Goal: Transaction & Acquisition: Purchase product/service

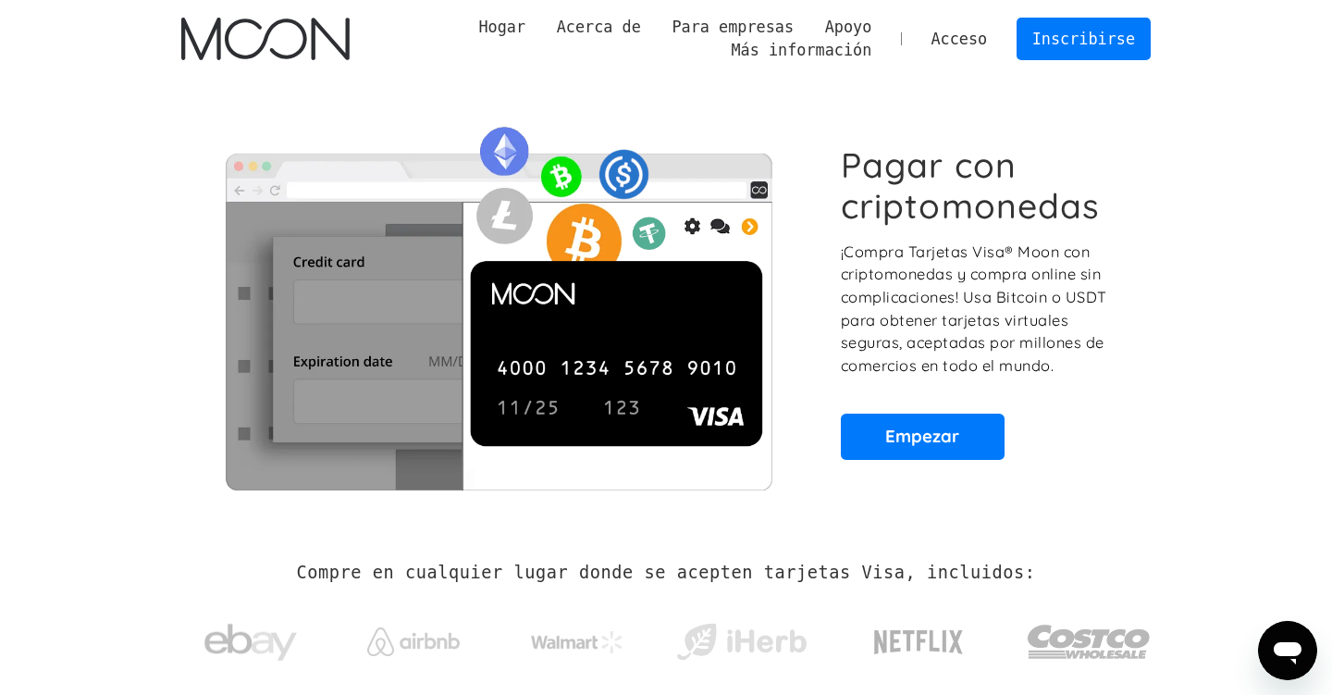
click at [1184, 114] on section "Pagar con criptomonedas ¡Compra Tarjetas Visa® Moon con criptomonedas y compra …" at bounding box center [666, 302] width 1332 height 449
click at [971, 440] on link "Empezar" at bounding box center [923, 436] width 164 height 46
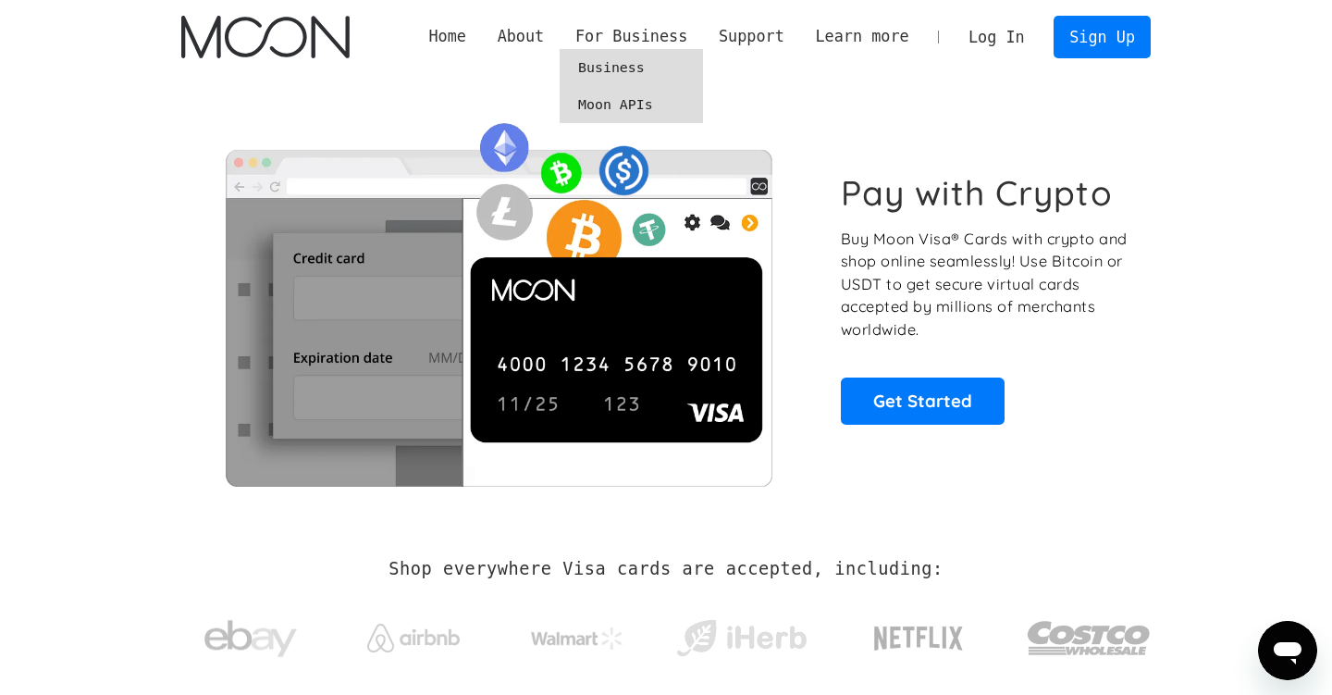
click at [627, 105] on link "Moon APIs" at bounding box center [630, 104] width 143 height 37
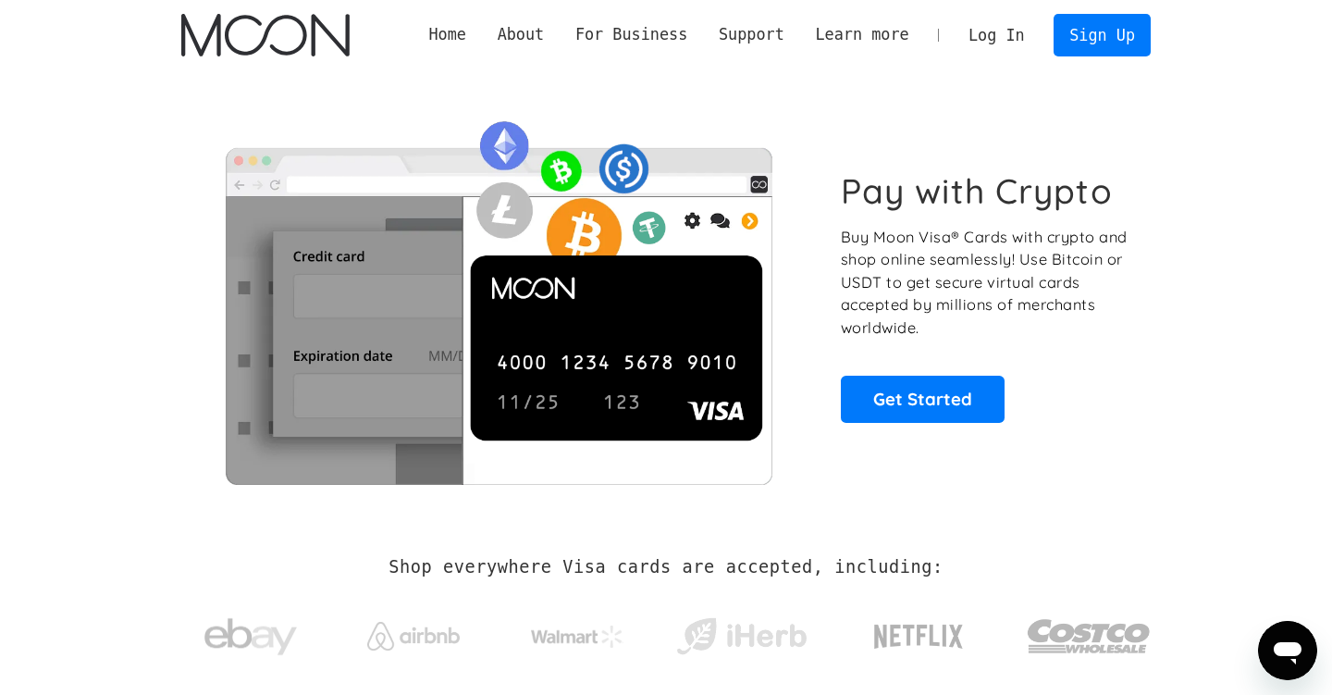
scroll to position [4, 0]
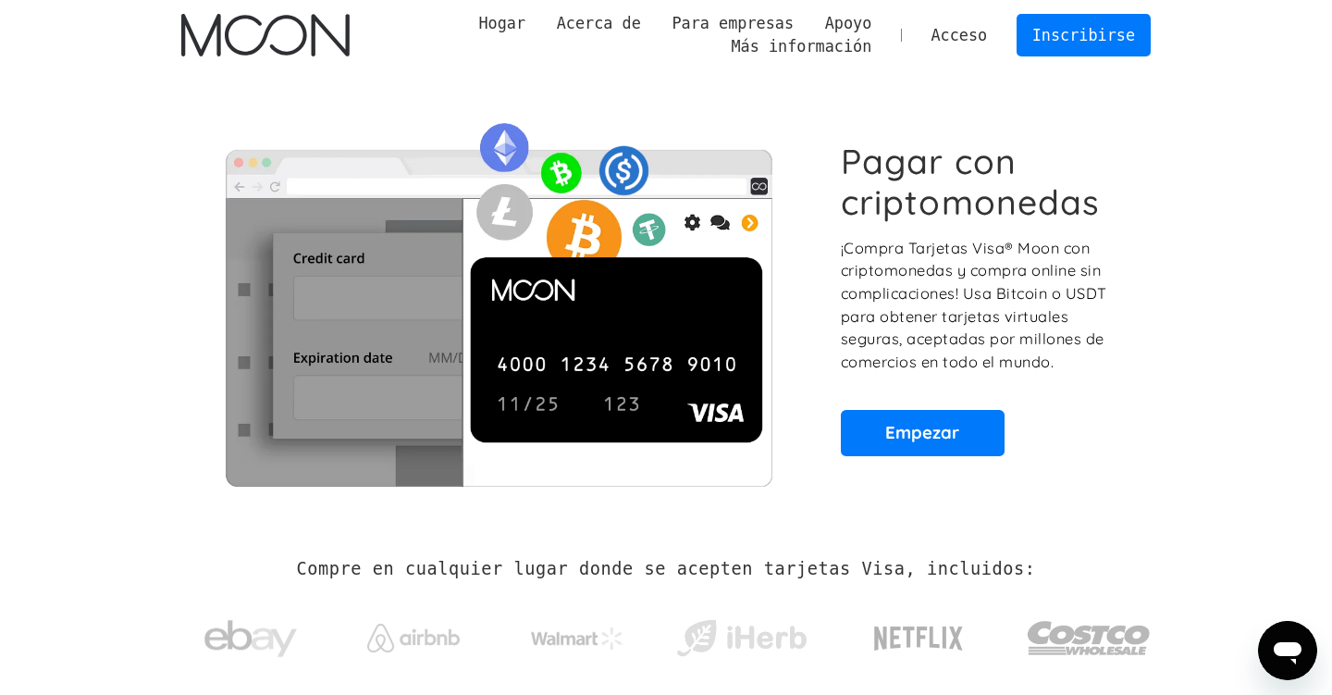
click at [653, 83] on div "Pagar con criptomonedas ¡Compra Tarjetas Visa® Moon con criptomonedas y compra …" at bounding box center [665, 298] width 969 height 449
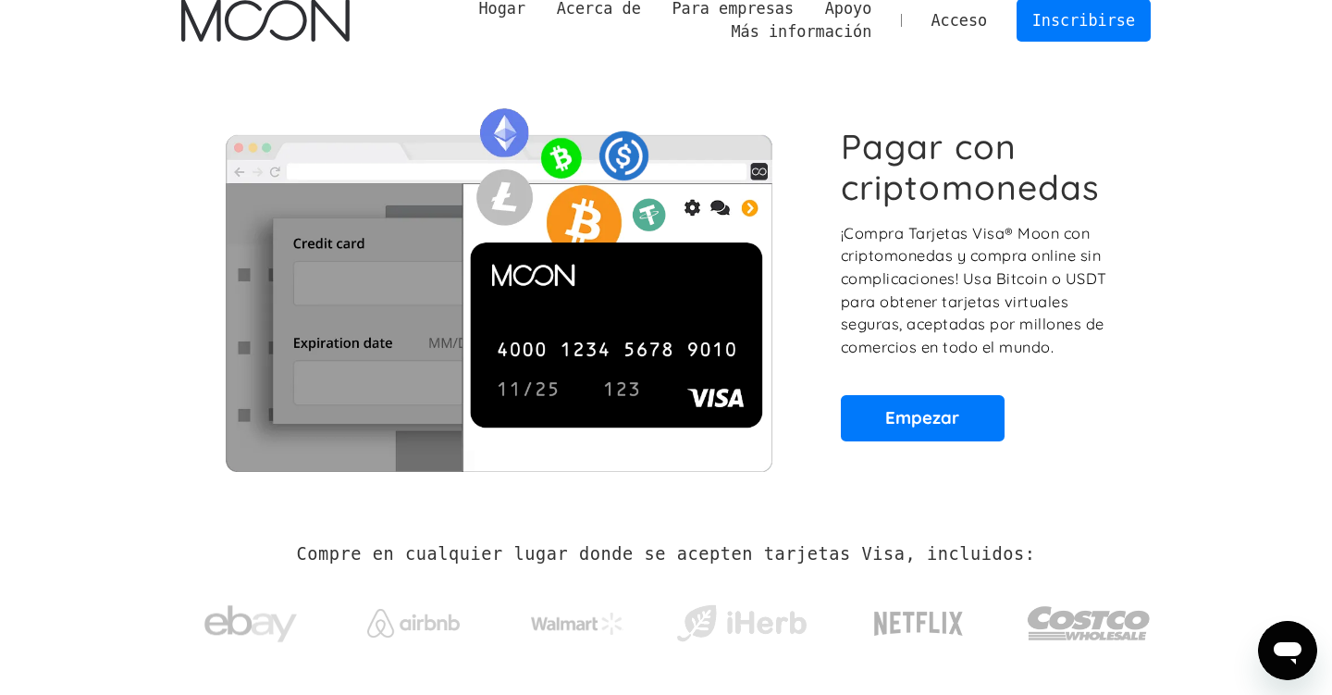
scroll to position [0, 0]
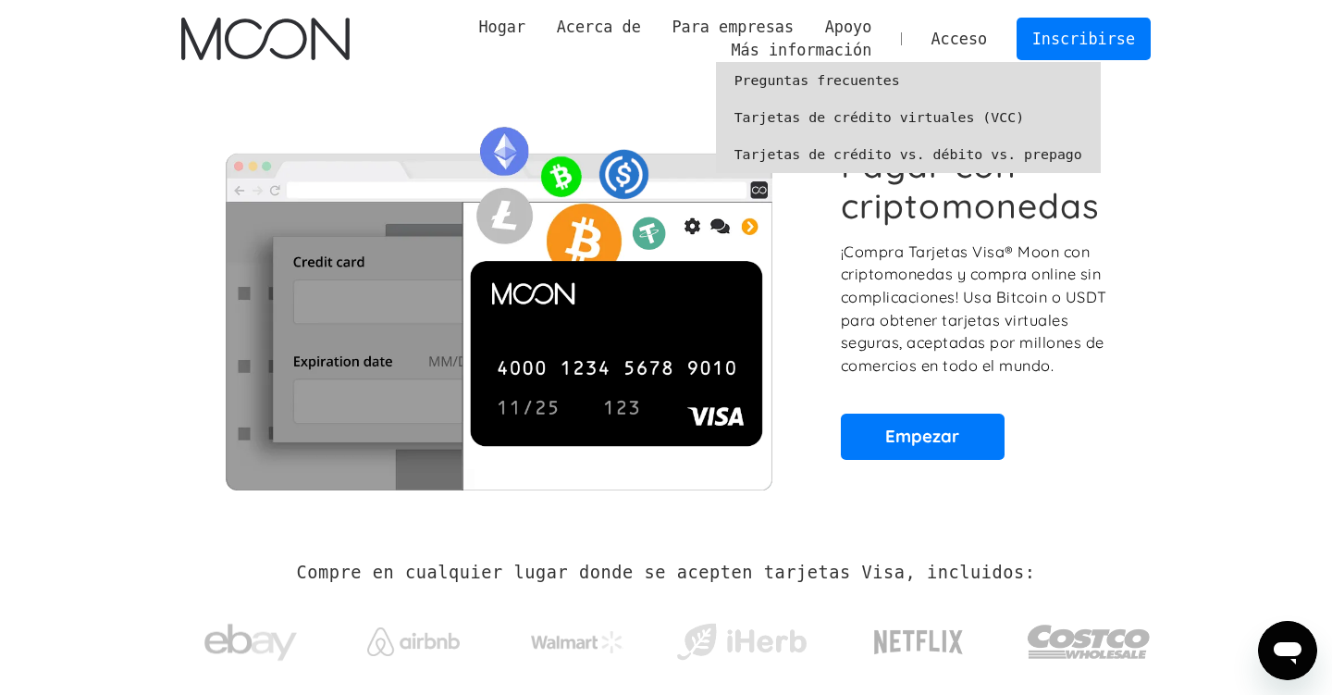
click at [785, 117] on font "Tarjetas de crédito virtuales (VCC)" at bounding box center [878, 117] width 289 height 17
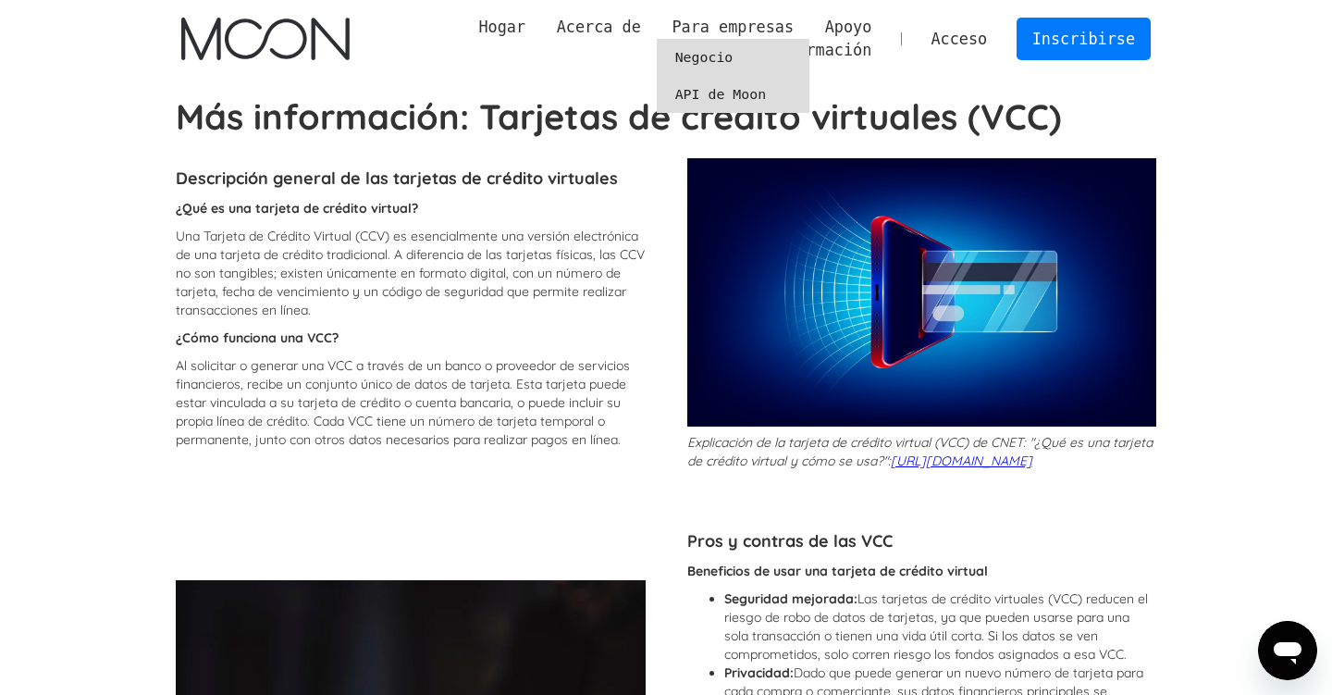
click at [703, 55] on font "Negocio" at bounding box center [704, 57] width 58 height 17
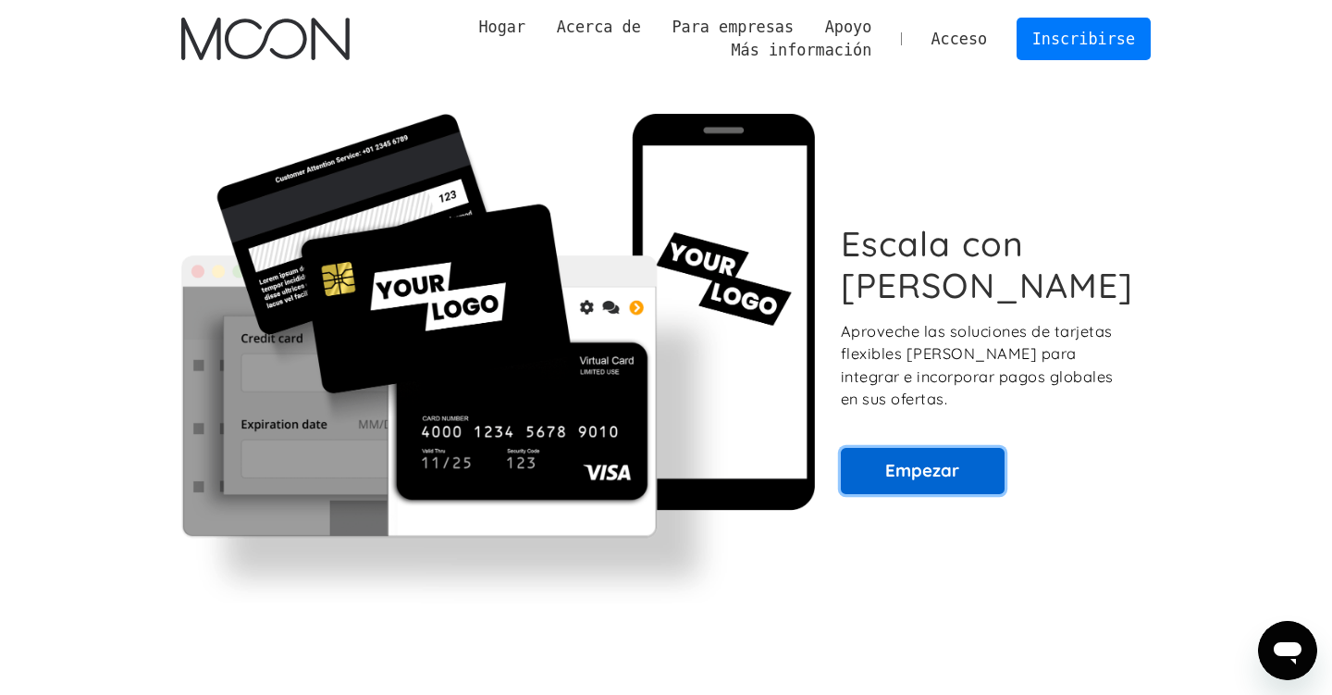
click at [924, 459] on font "Empezar" at bounding box center [922, 470] width 74 height 22
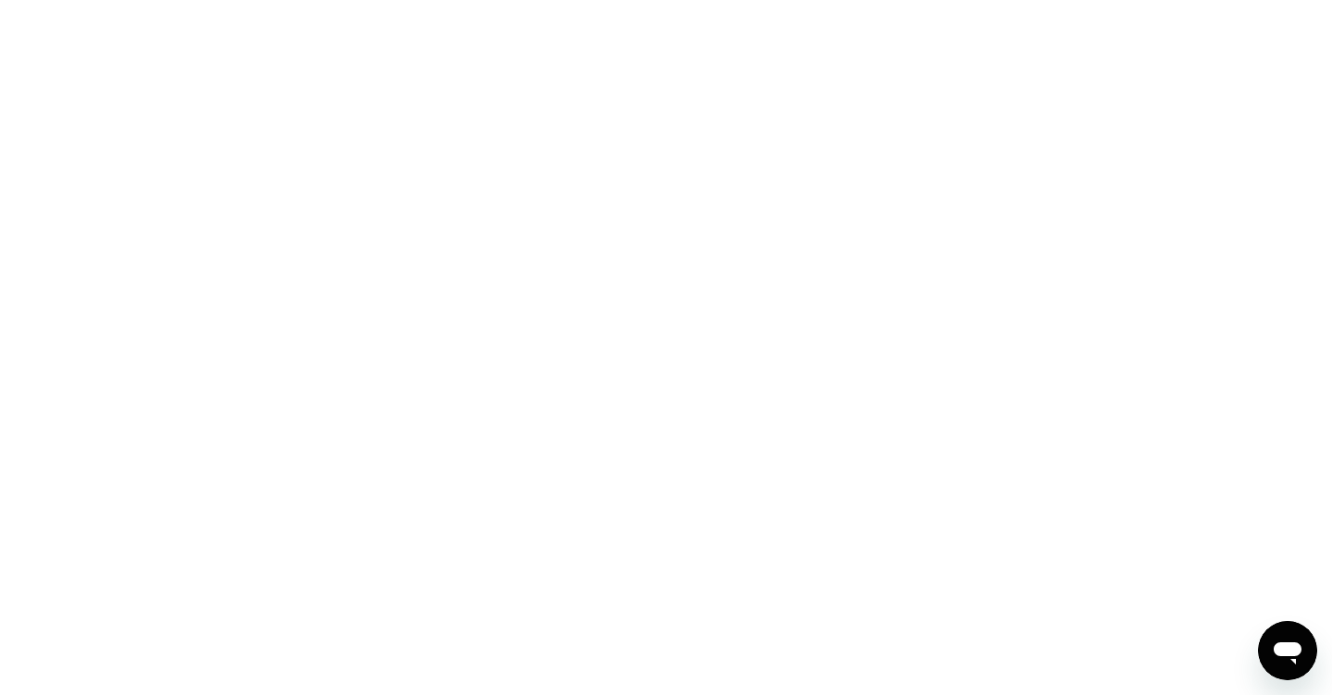
scroll to position [264, 0]
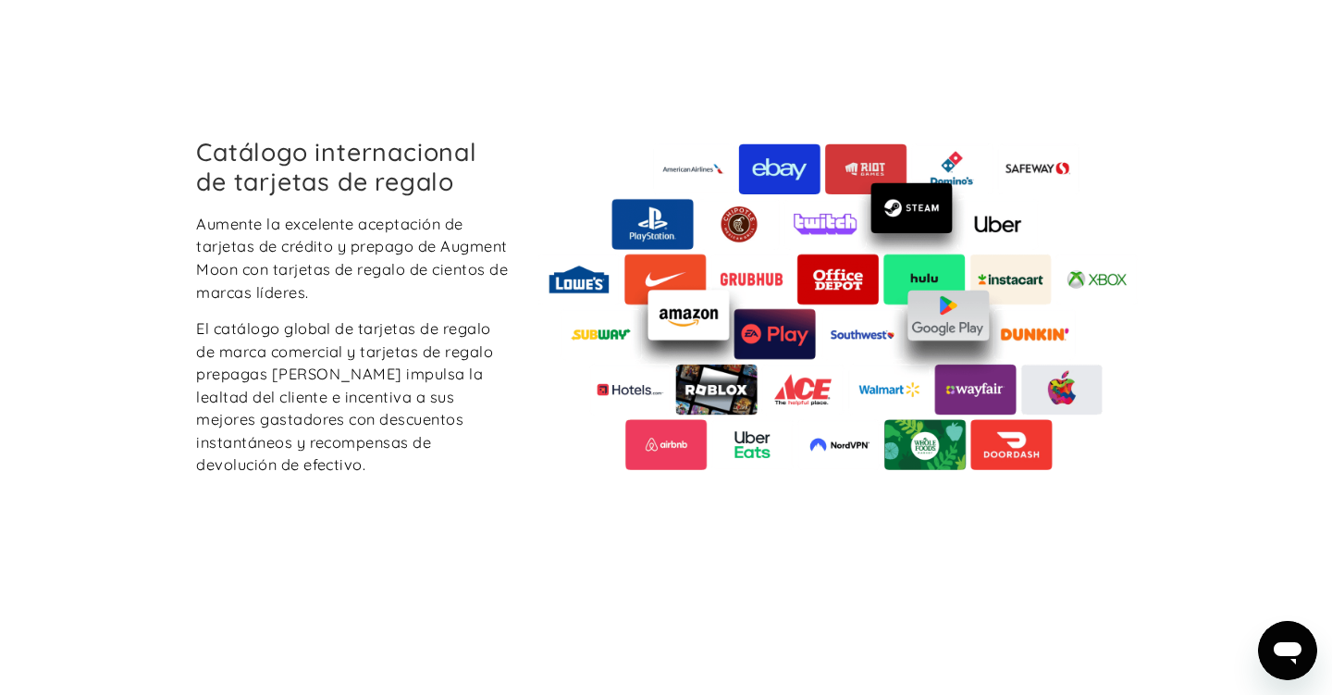
scroll to position [3936, 0]
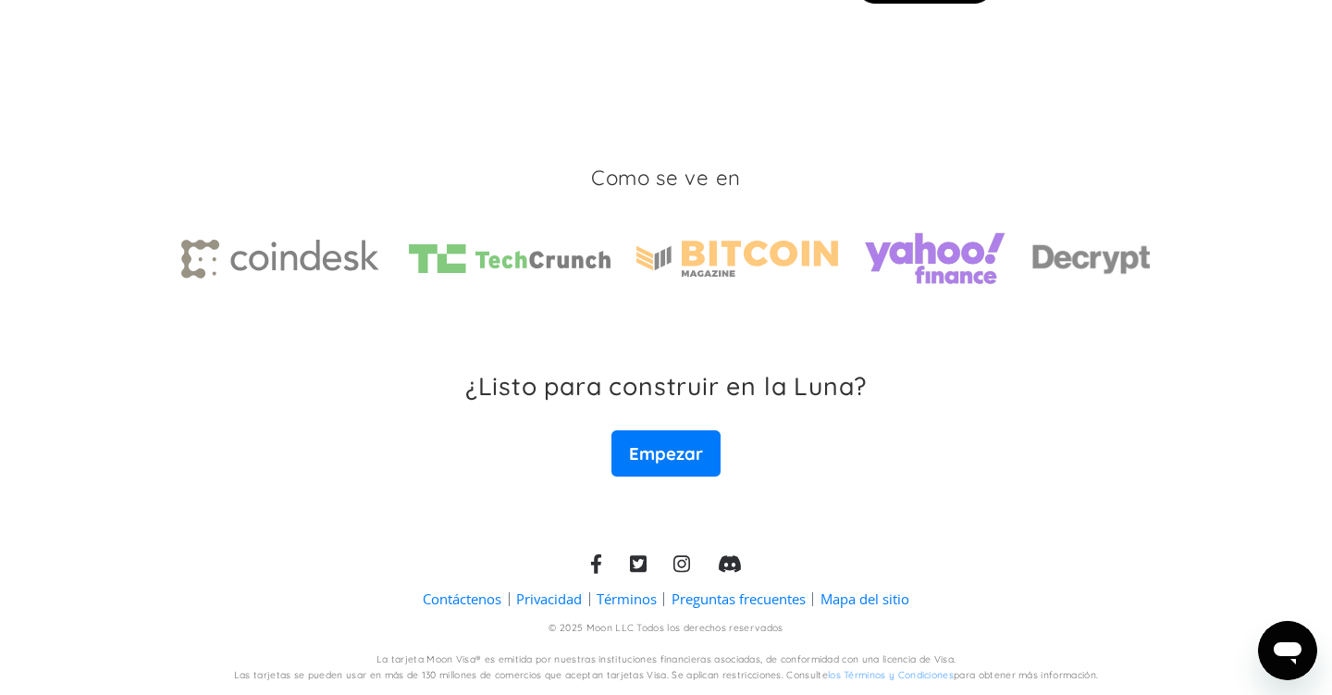
click at [467, 604] on font "Contáctenos" at bounding box center [462, 598] width 79 height 18
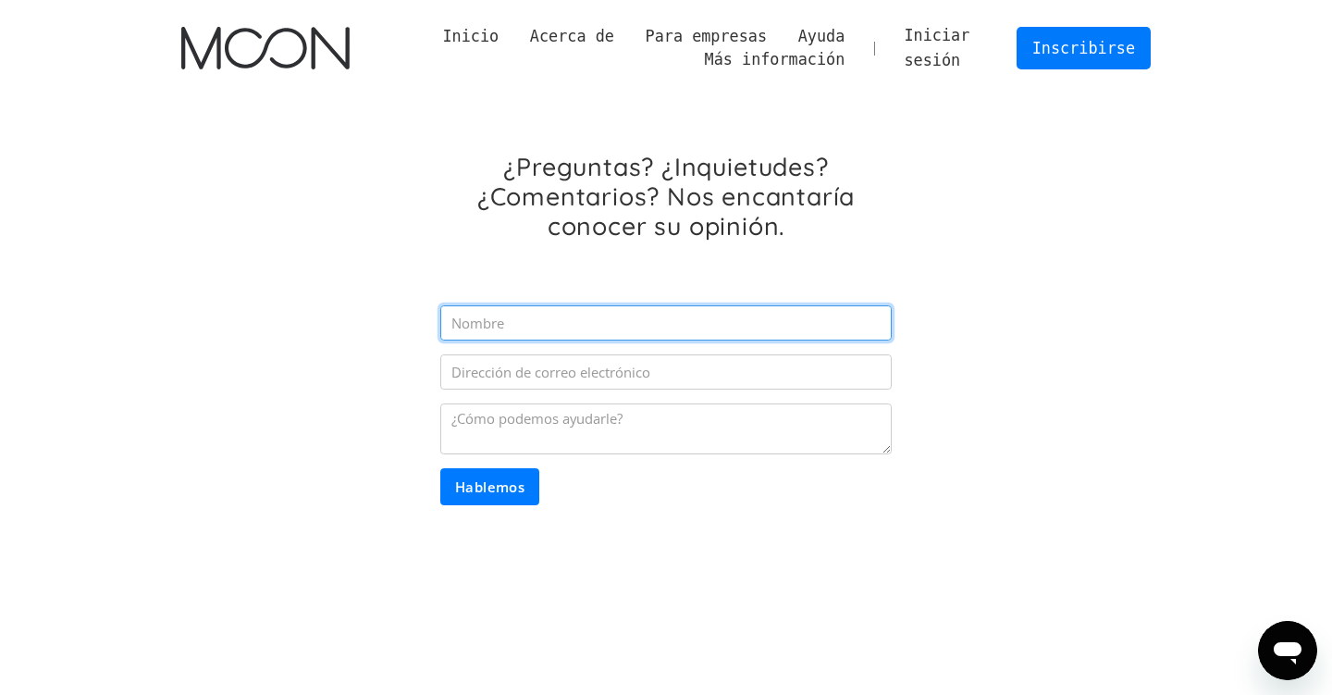
click at [565, 322] on input "Formulario de correo electrónico" at bounding box center [665, 322] width 451 height 35
type input "[DEMOGRAPHIC_DATA][PERSON_NAME]"
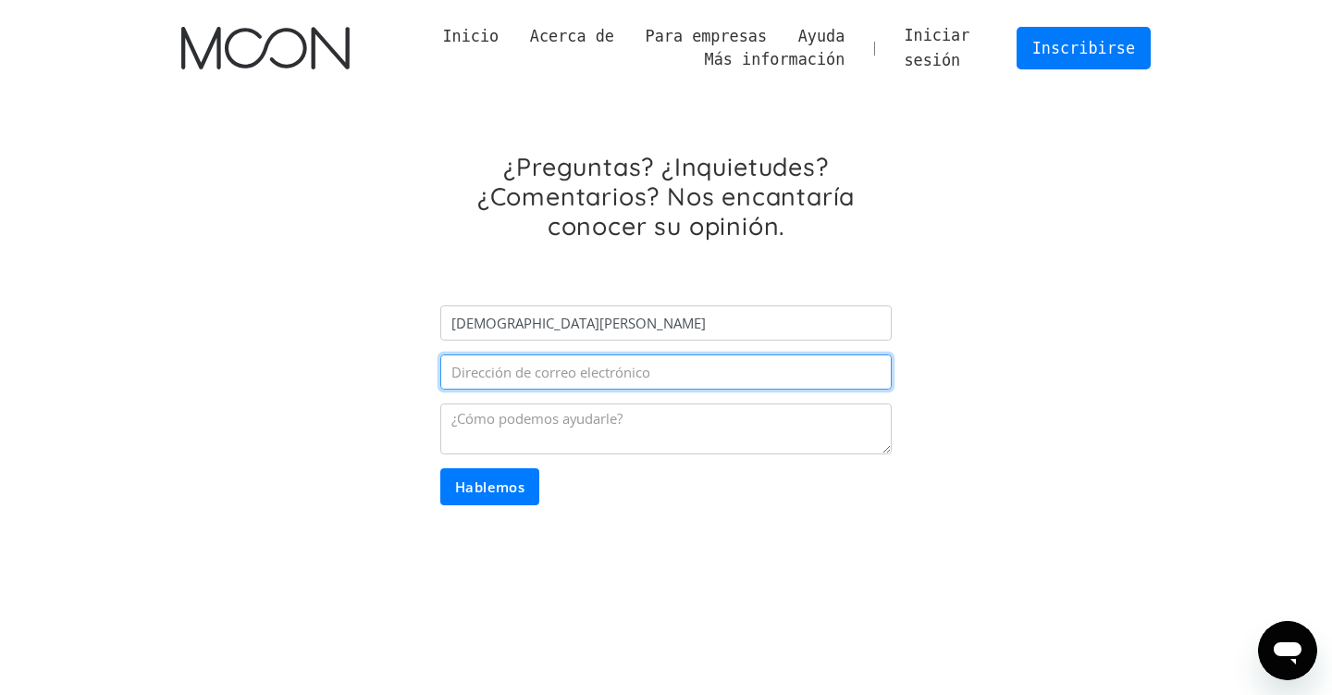
click at [588, 363] on input "Formulario de correo electrónico" at bounding box center [665, 371] width 451 height 35
type input "[EMAIL_ADDRESS][DOMAIN_NAME]"
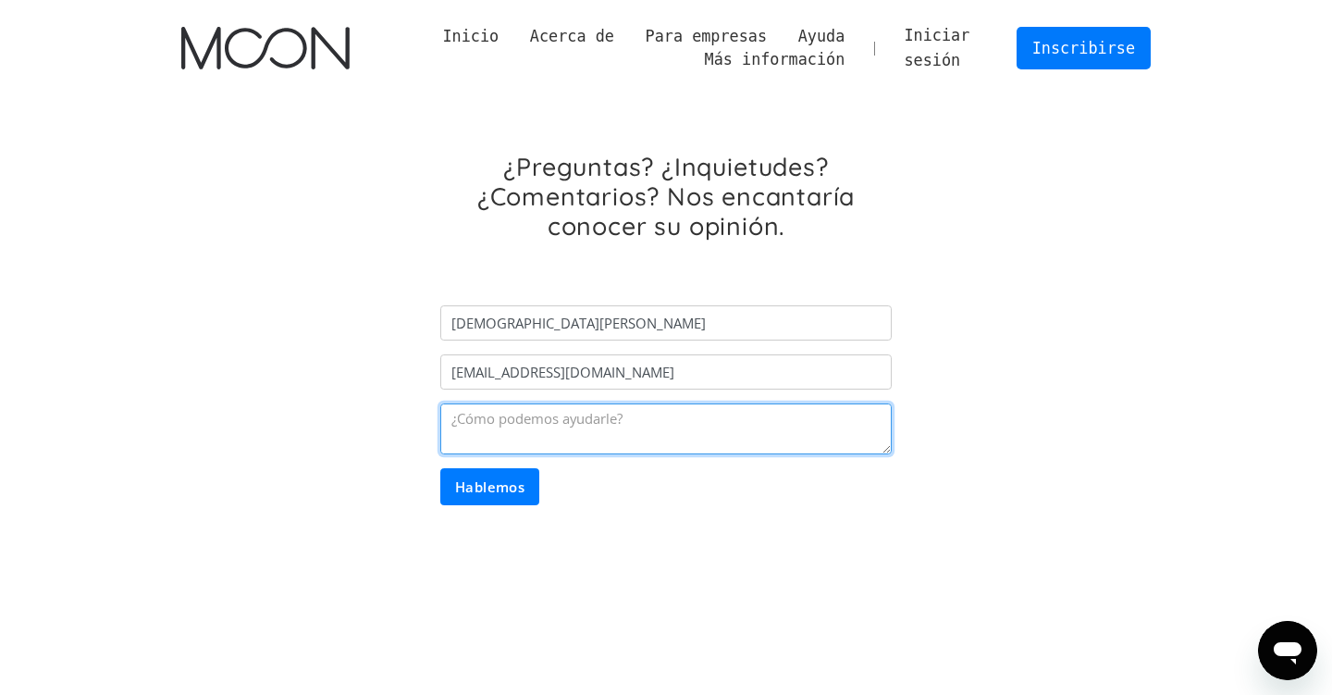
click at [598, 429] on textarea "Formulario de correo electrónico" at bounding box center [665, 429] width 451 height 52
paste textarea "Card Trial Period Active Your virtual cards have been activated with a 72-hour …"
type textarea "Card Trial Period Active Your virtual cards have been activated with a 72-hour …"
drag, startPoint x: 635, startPoint y: 442, endPoint x: 430, endPoint y: 378, distance: 215.0
click at [430, 378] on div "¿Preguntas? ¿Inquietudes? ¿Comentarios? Nos encantaría conocer su opinión. JESU…" at bounding box center [665, 335] width 477 height 367
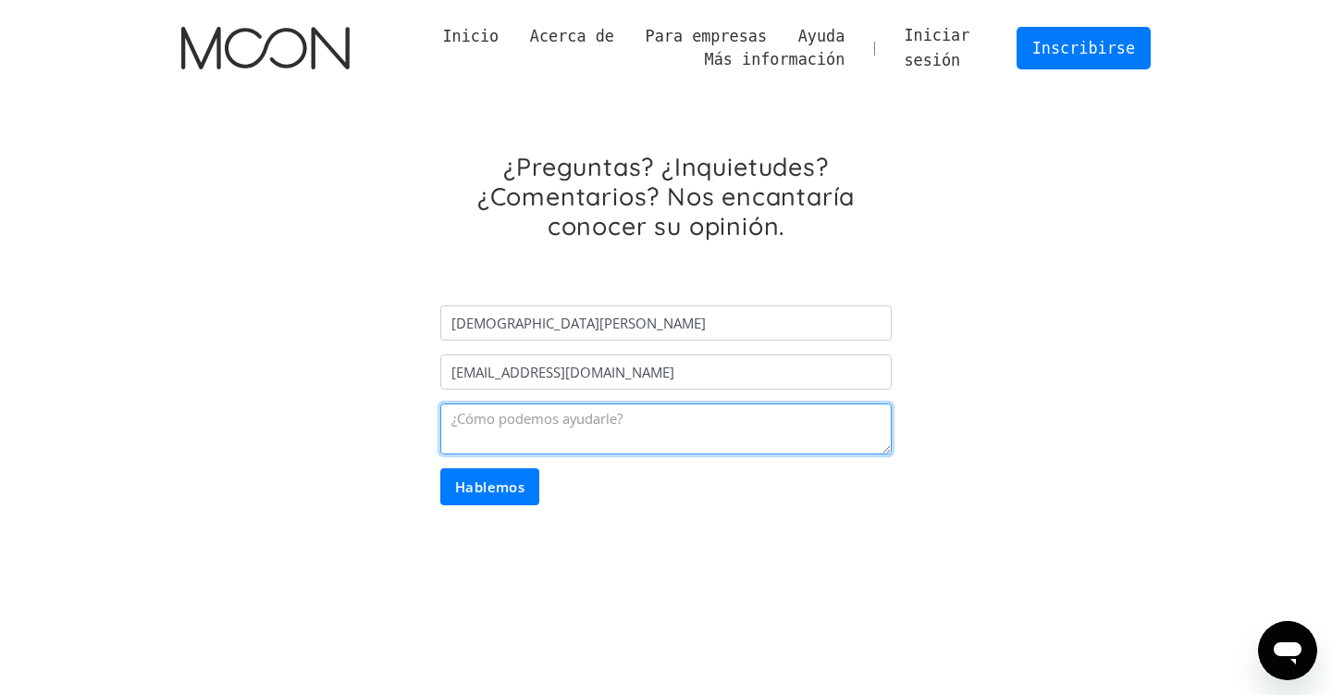
paste textarea "Good morning, We offer virtual accounts to our customers and are looking to off…"
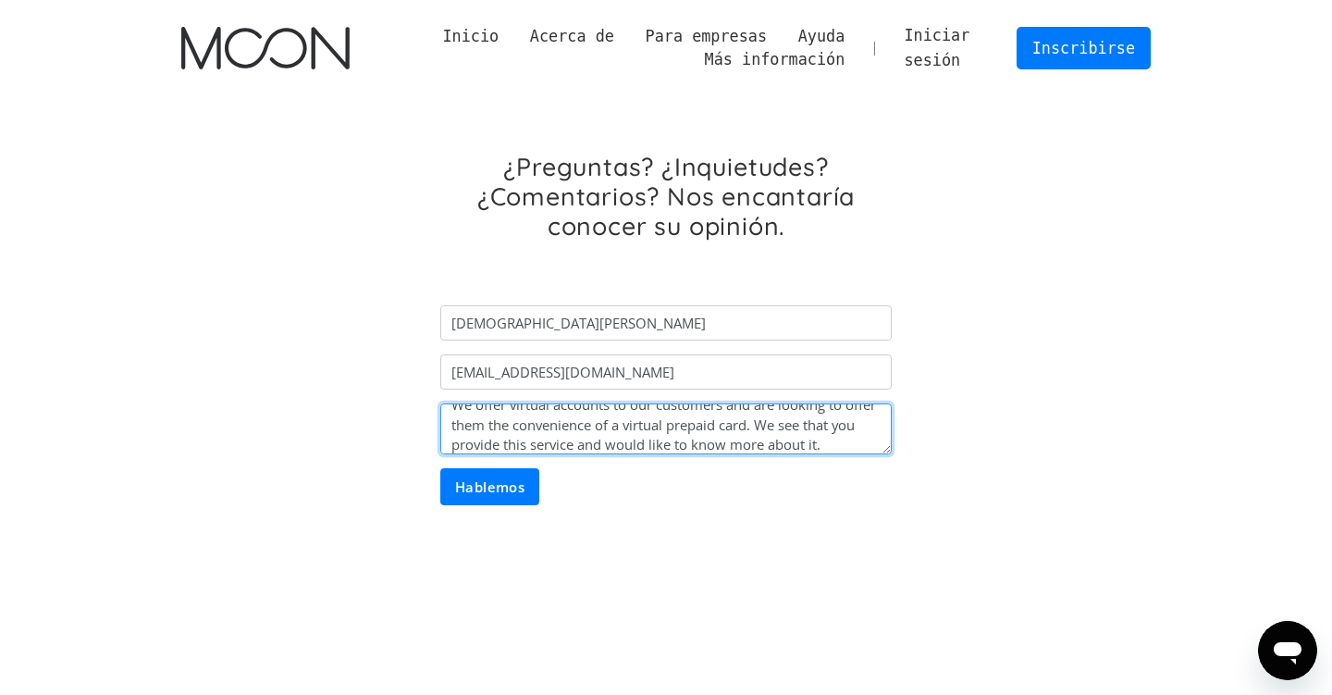
type textarea "Good morning, We offer virtual accounts to our customers and are looking to off…"
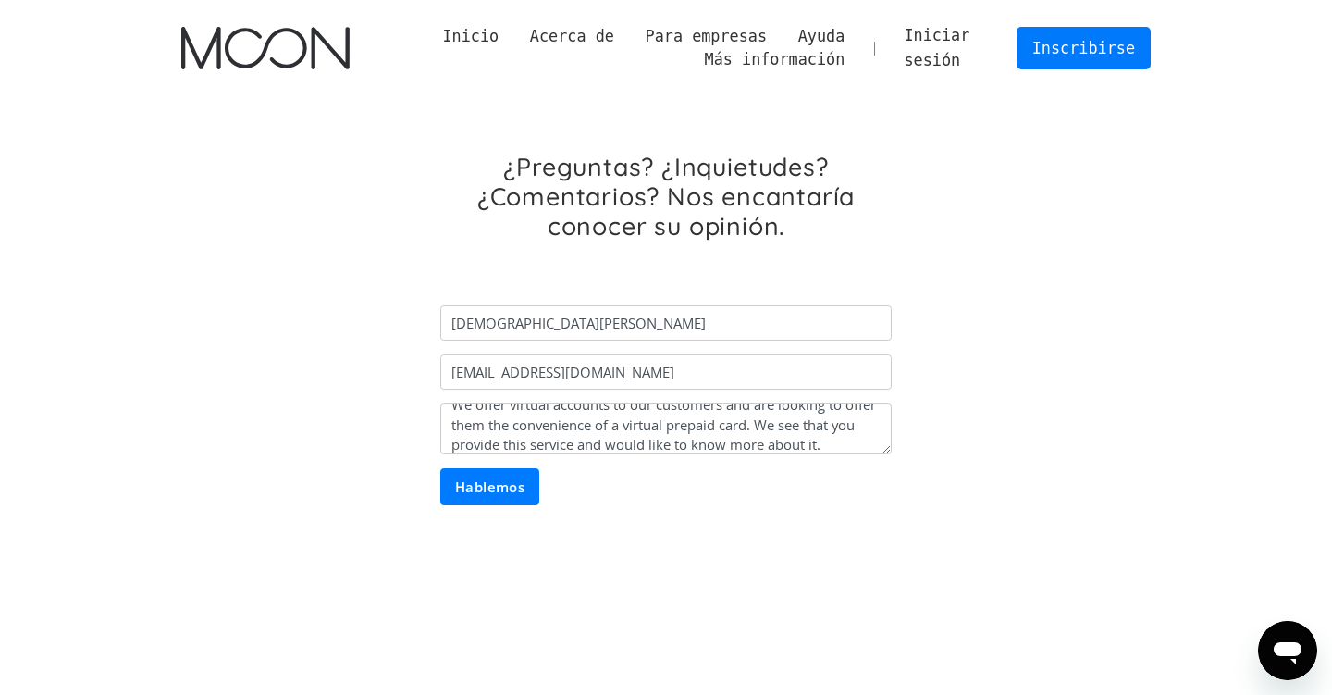
click at [519, 491] on input "Hablemos" at bounding box center [490, 486] width 100 height 37
type input "Please wait..."
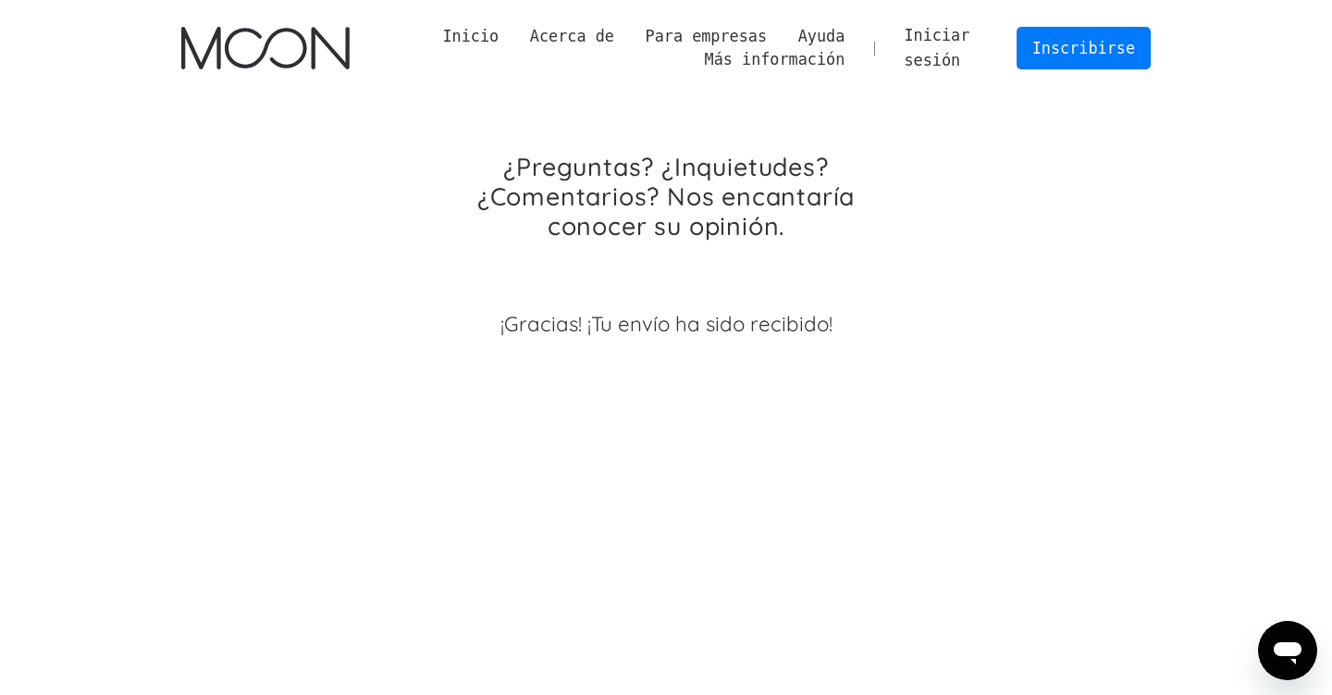
click at [933, 41] on font "Iniciar sesión" at bounding box center [937, 47] width 66 height 43
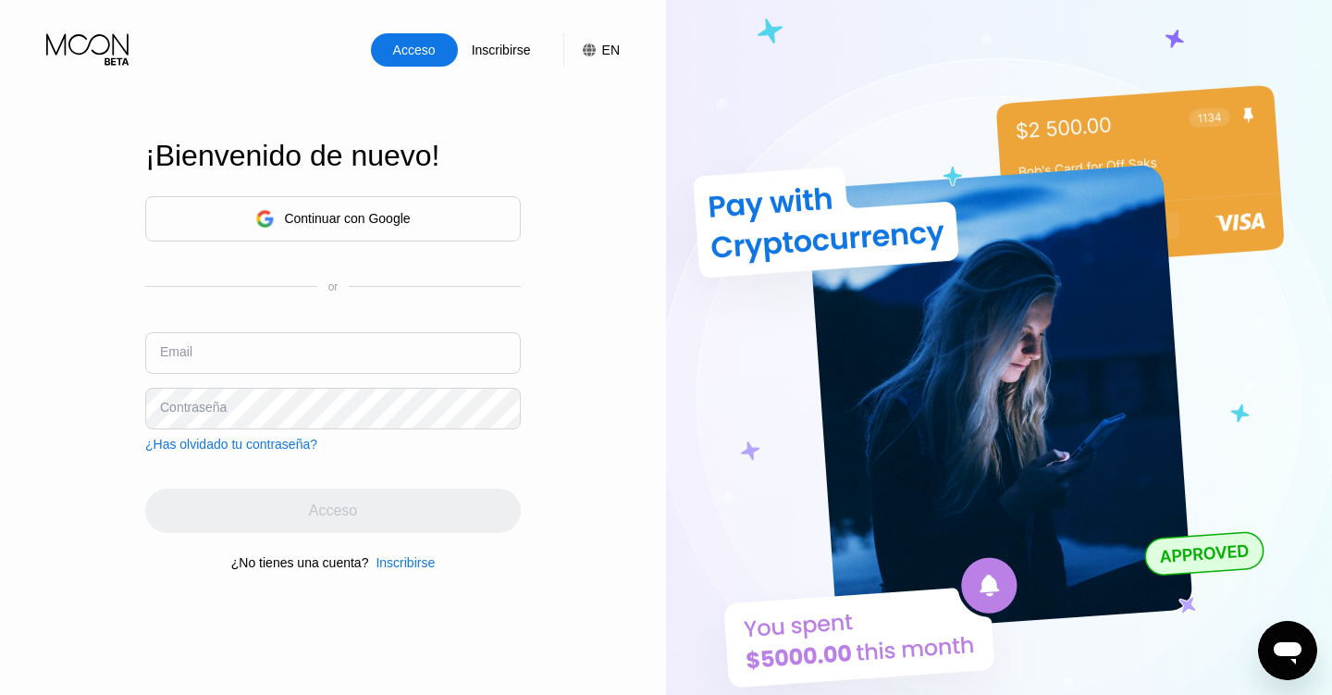
click at [410, 562] on div "Inscribirse" at bounding box center [404, 562] width 59 height 15
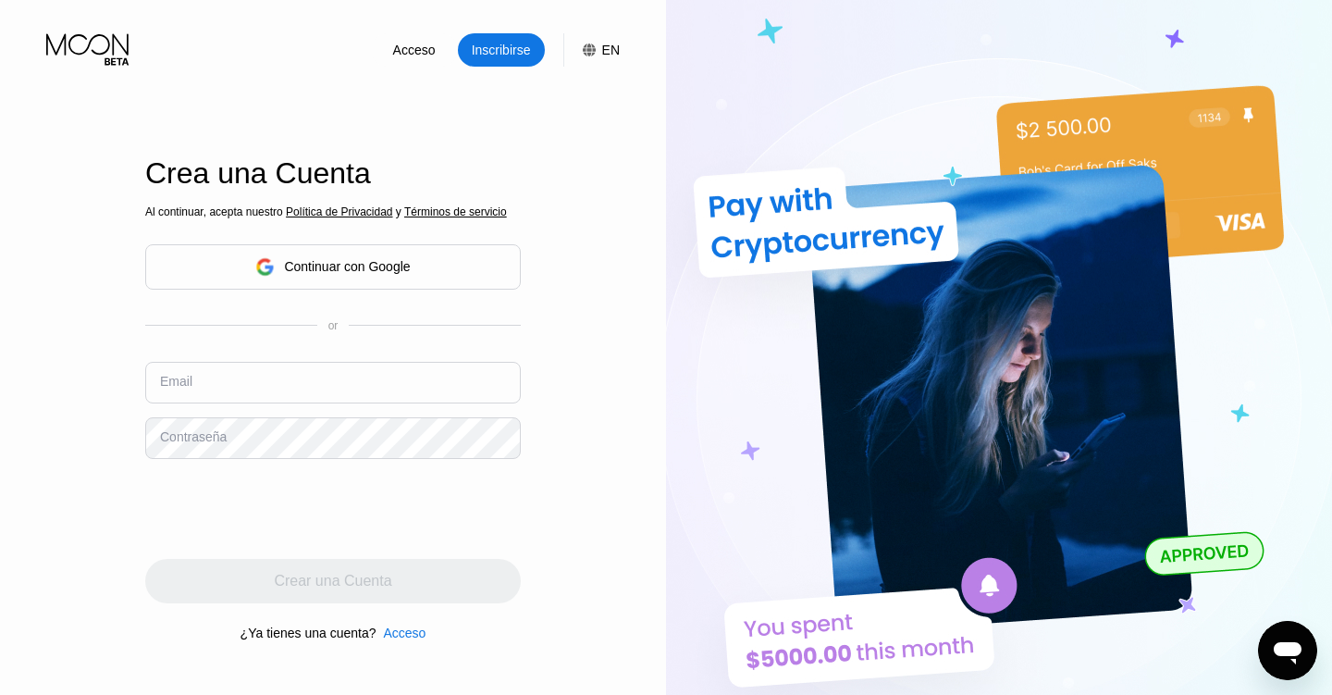
click at [247, 382] on input "text" at bounding box center [332, 383] width 375 height 42
type input "[EMAIL_ADDRESS][DOMAIN_NAME]"
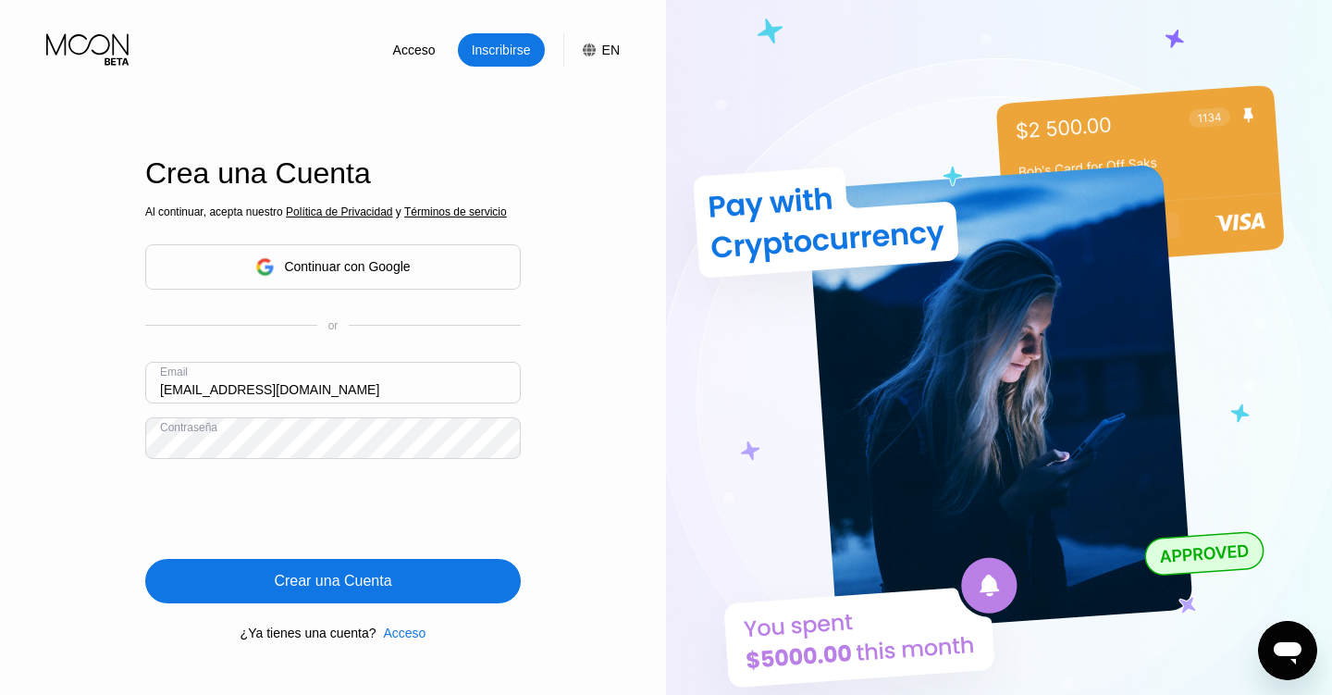
click at [194, 580] on div "Crear una Cuenta" at bounding box center [332, 581] width 375 height 44
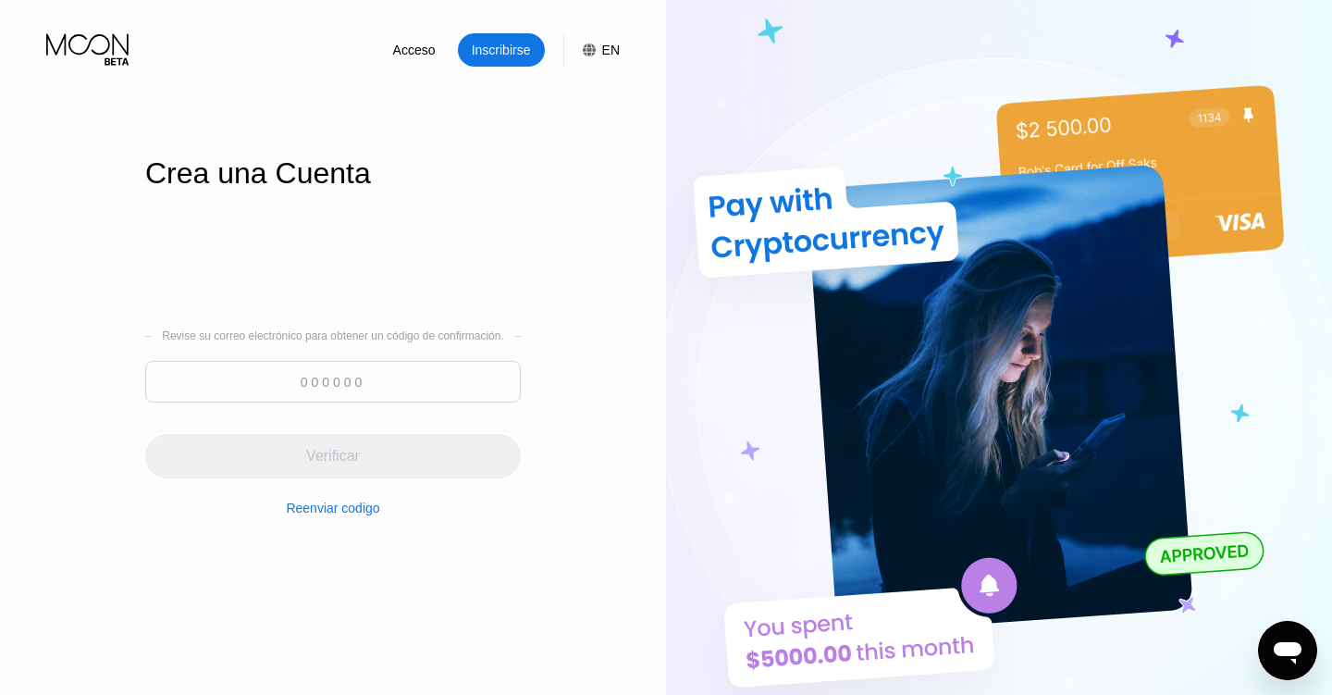
click at [373, 363] on input at bounding box center [332, 382] width 375 height 42
paste input "873200"
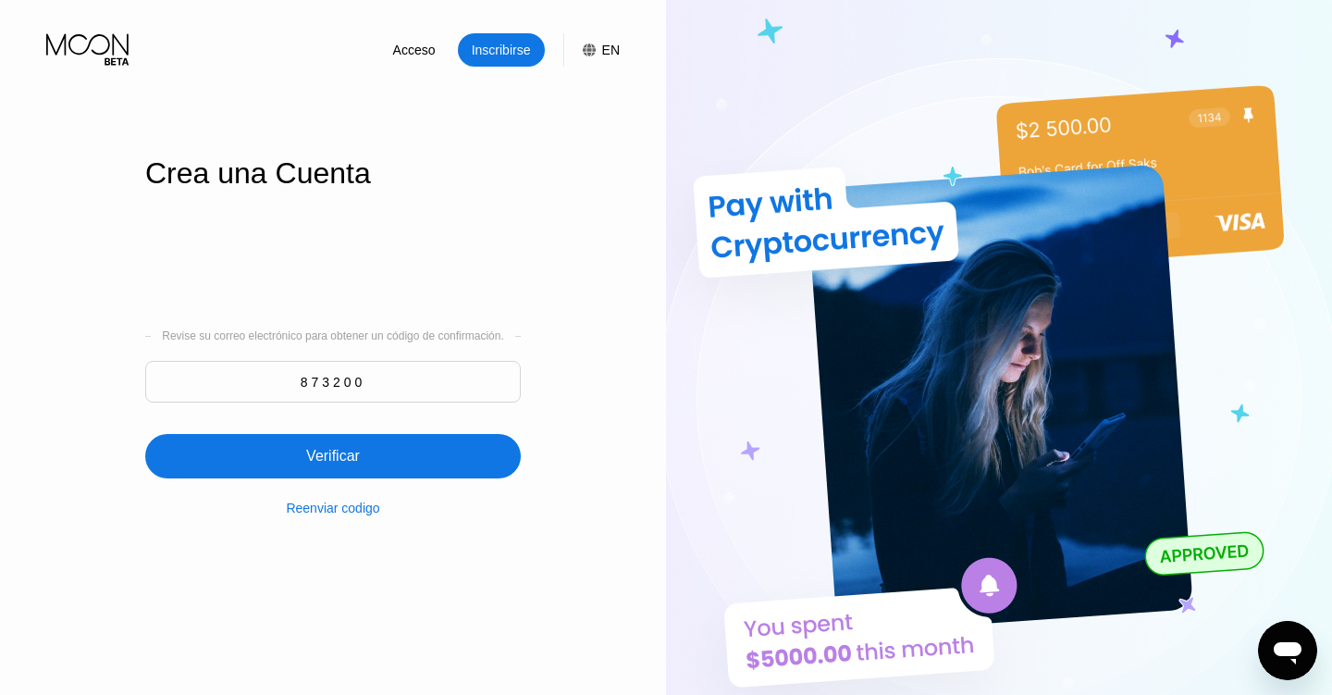
type input "873200"
click at [338, 461] on div "Verificar" at bounding box center [333, 456] width 54 height 18
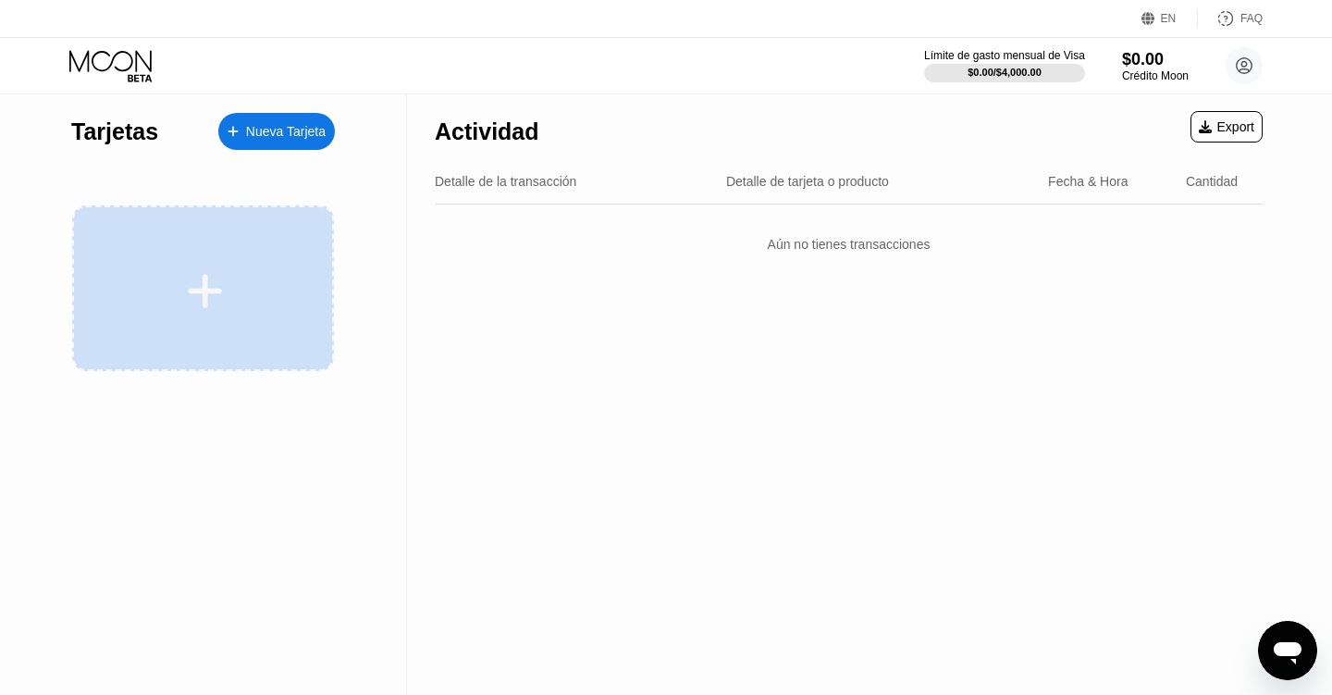
click at [207, 291] on icon at bounding box center [206, 291] width 34 height 34
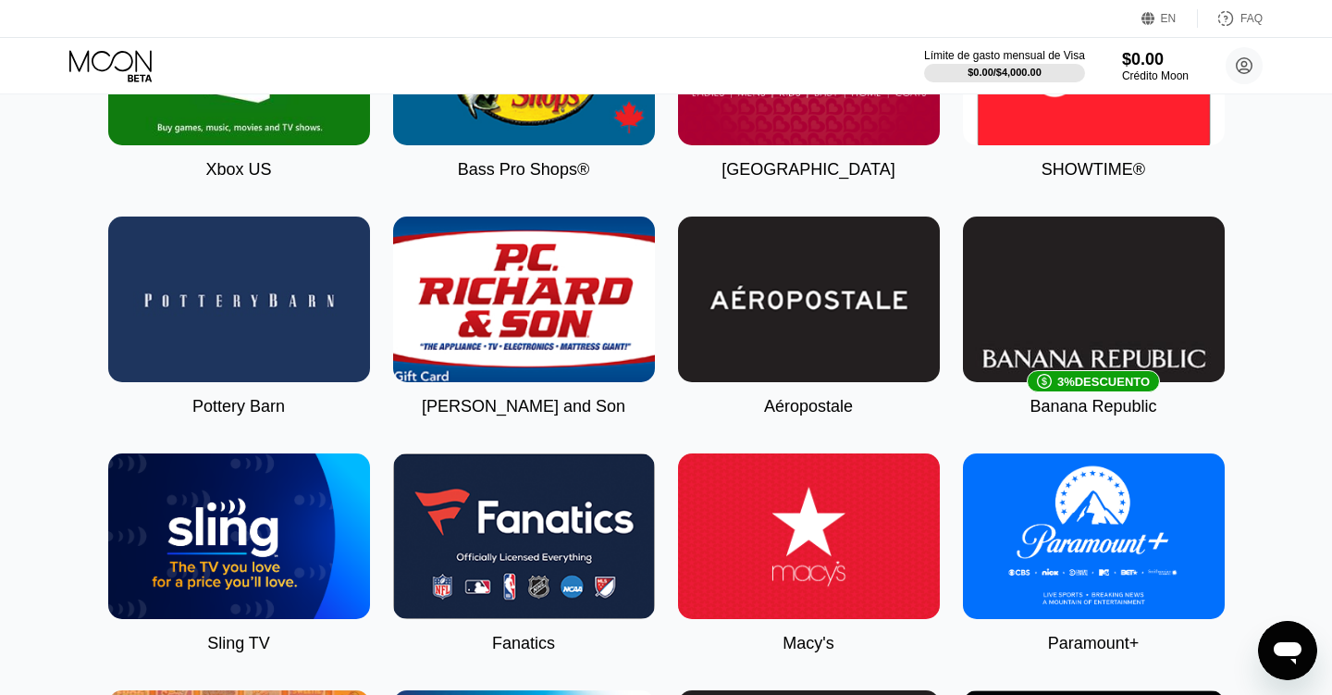
scroll to position [2047, 0]
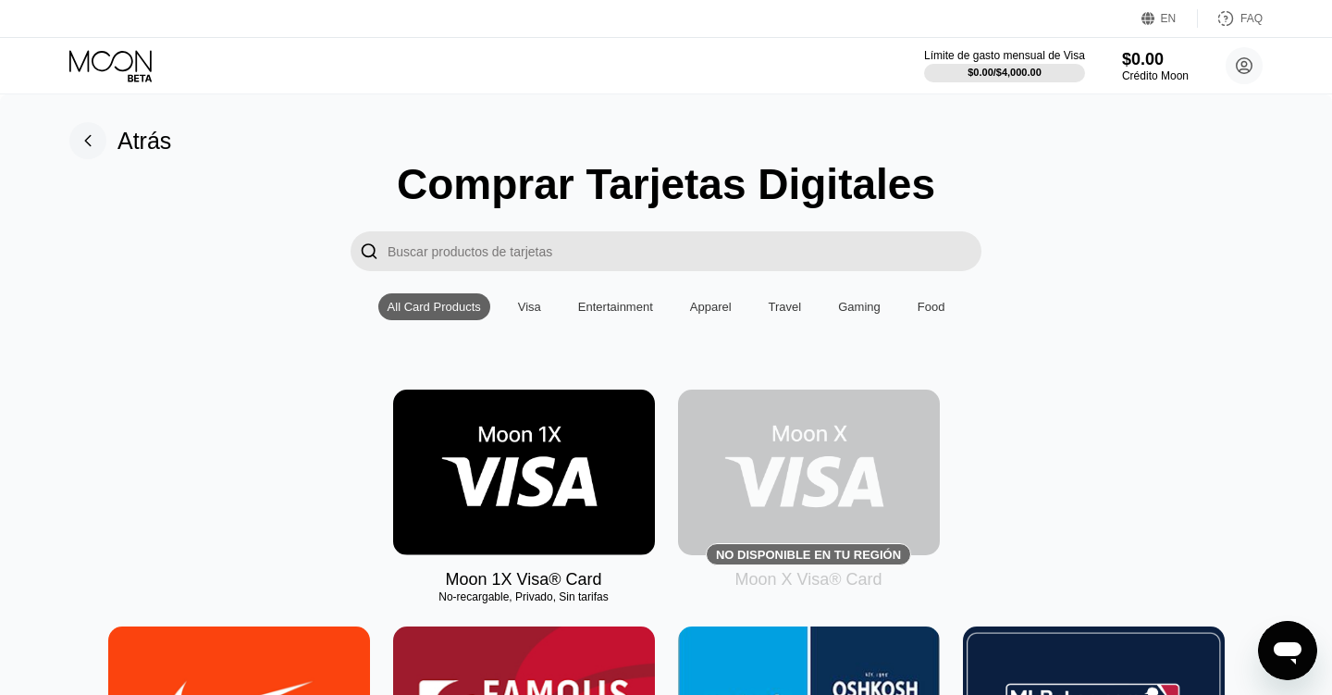
click at [464, 436] on img at bounding box center [524, 472] width 262 height 166
click at [541, 307] on div "Visa" at bounding box center [530, 306] width 42 height 27
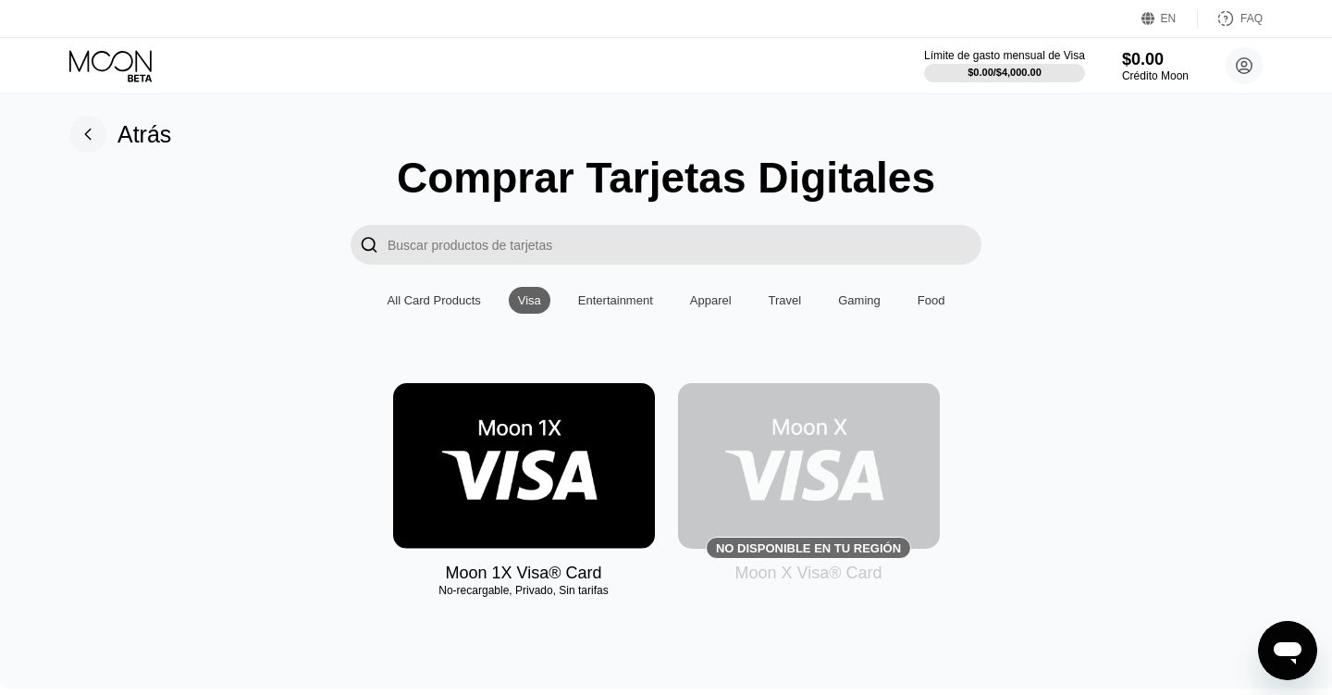
scroll to position [11, 0]
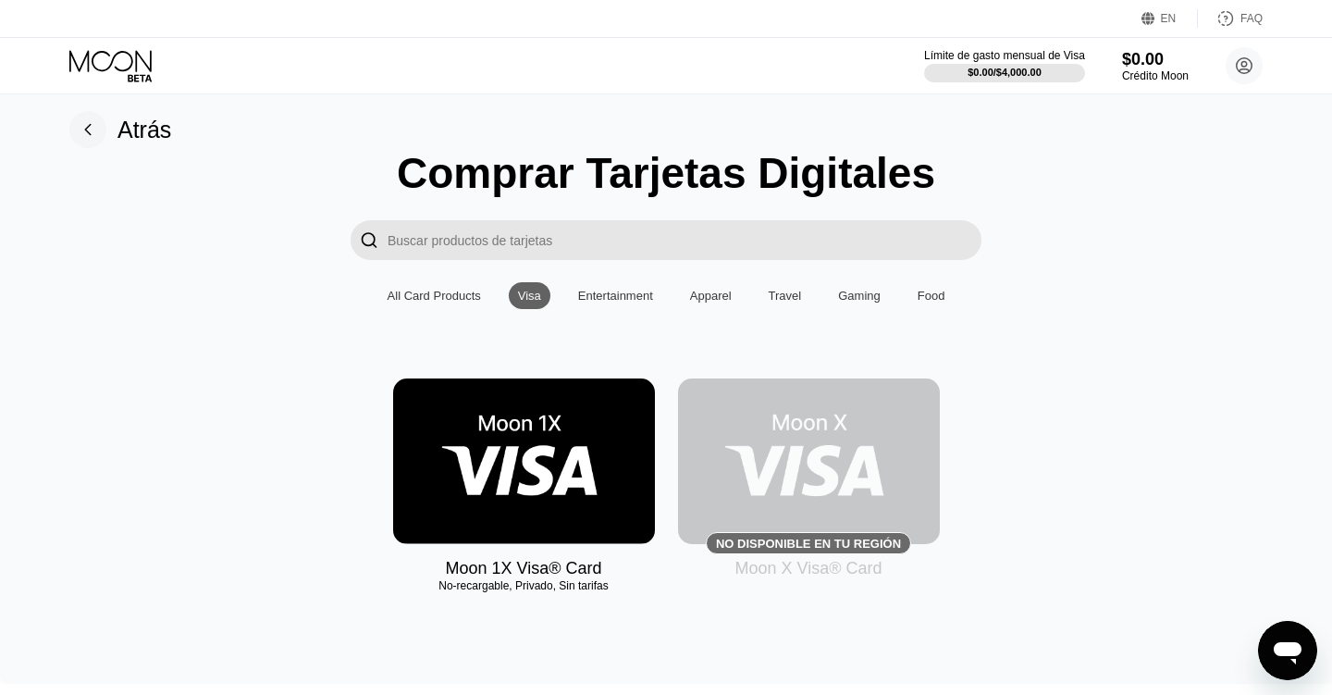
click at [714, 293] on div "Apparel" at bounding box center [711, 296] width 42 height 14
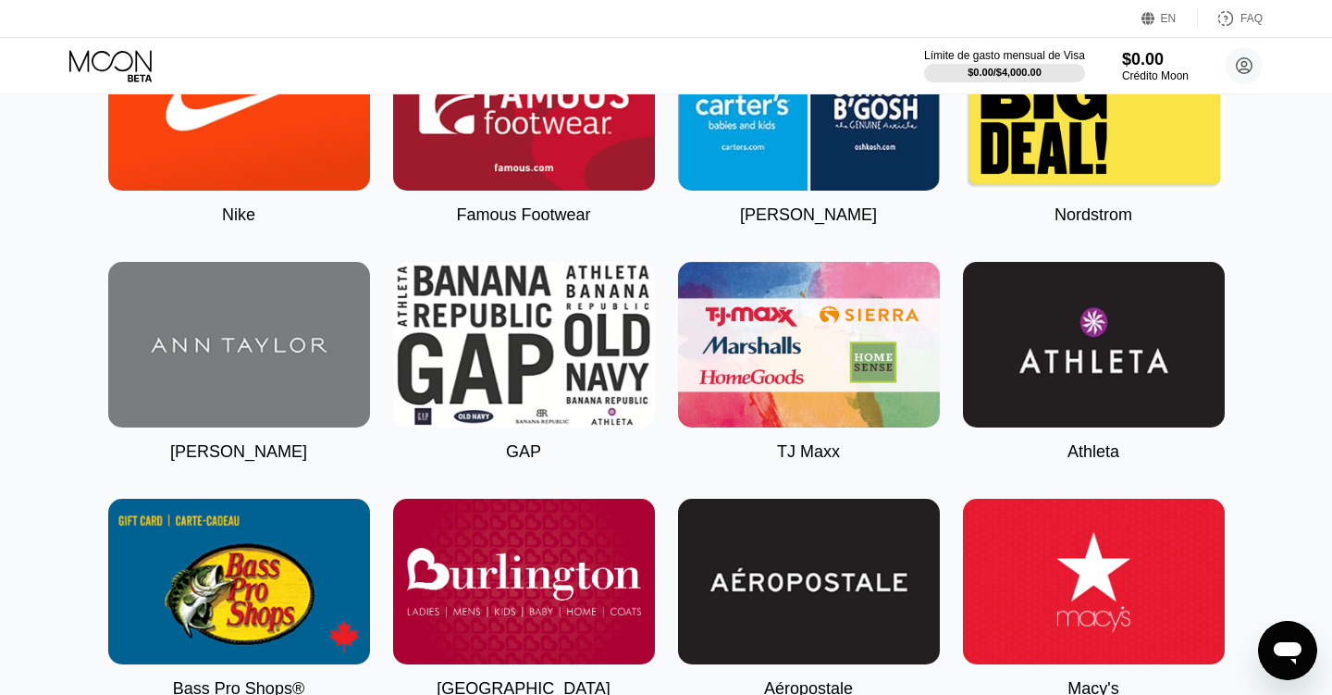
scroll to position [0, 0]
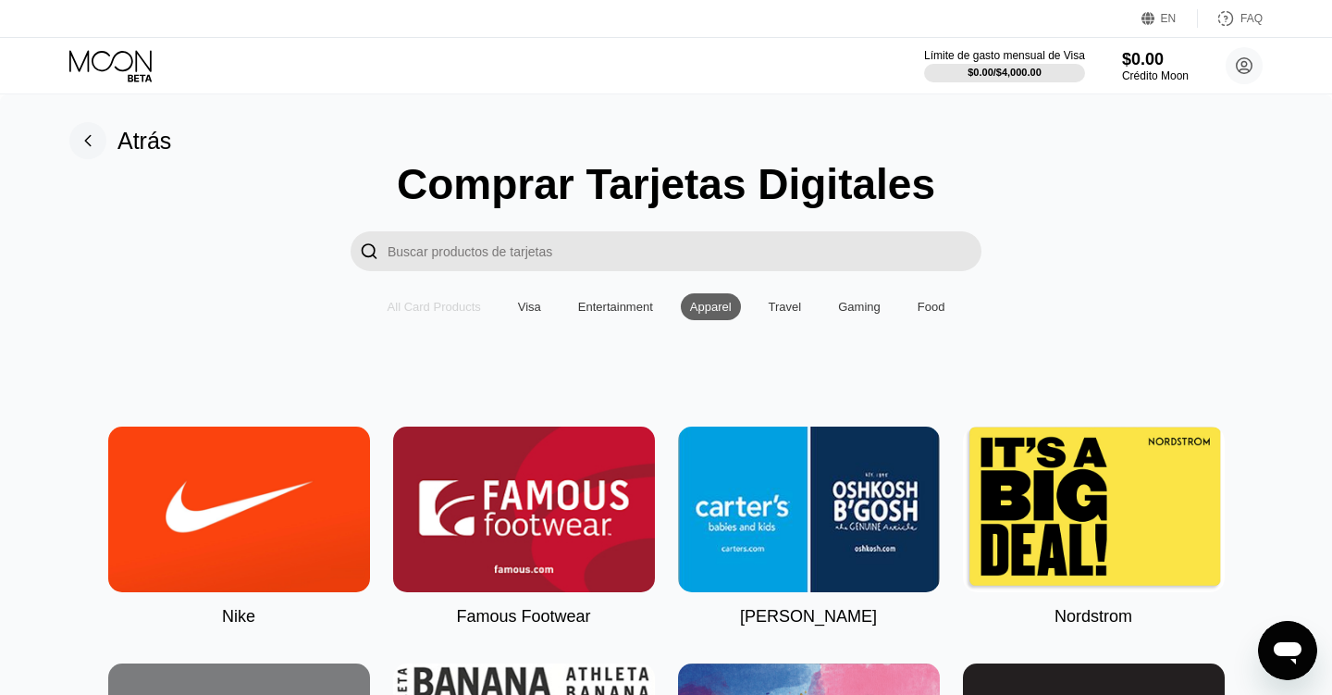
click at [427, 306] on div "All Card Products" at bounding box center [433, 307] width 93 height 14
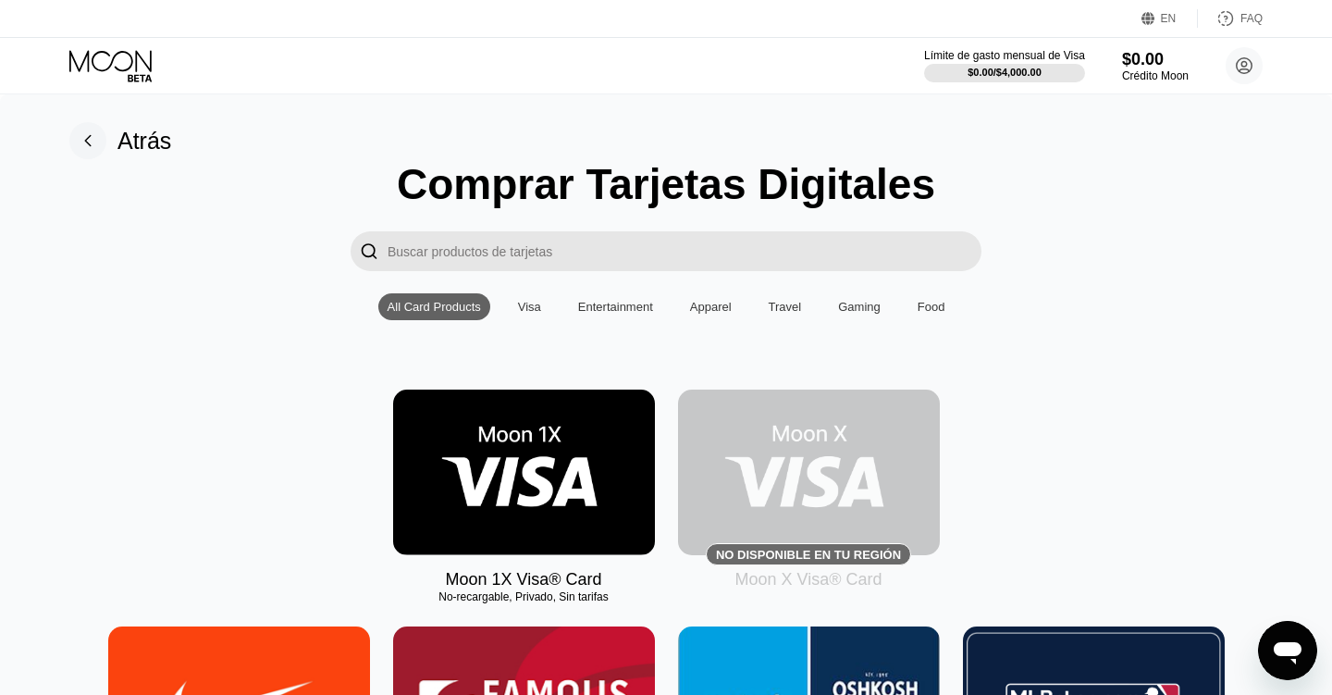
click at [529, 307] on div "Visa" at bounding box center [529, 307] width 23 height 14
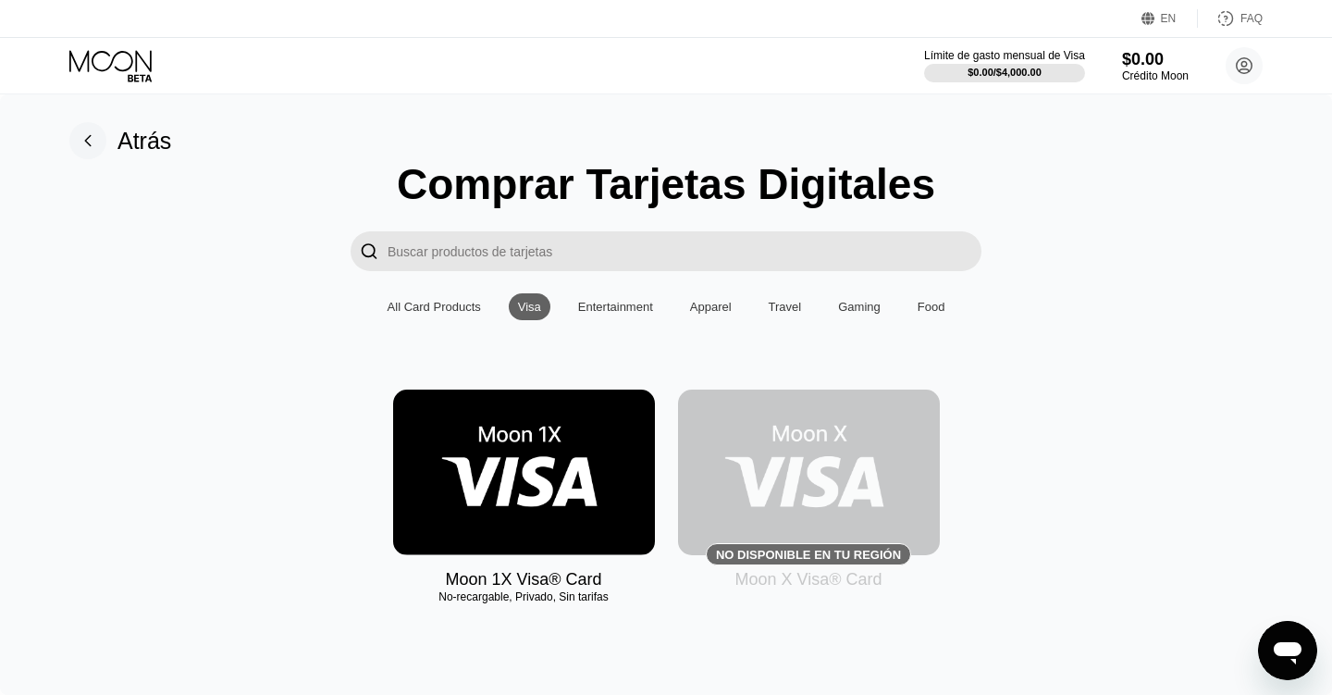
click at [536, 461] on img at bounding box center [524, 472] width 262 height 166
